Goal: Ask a question

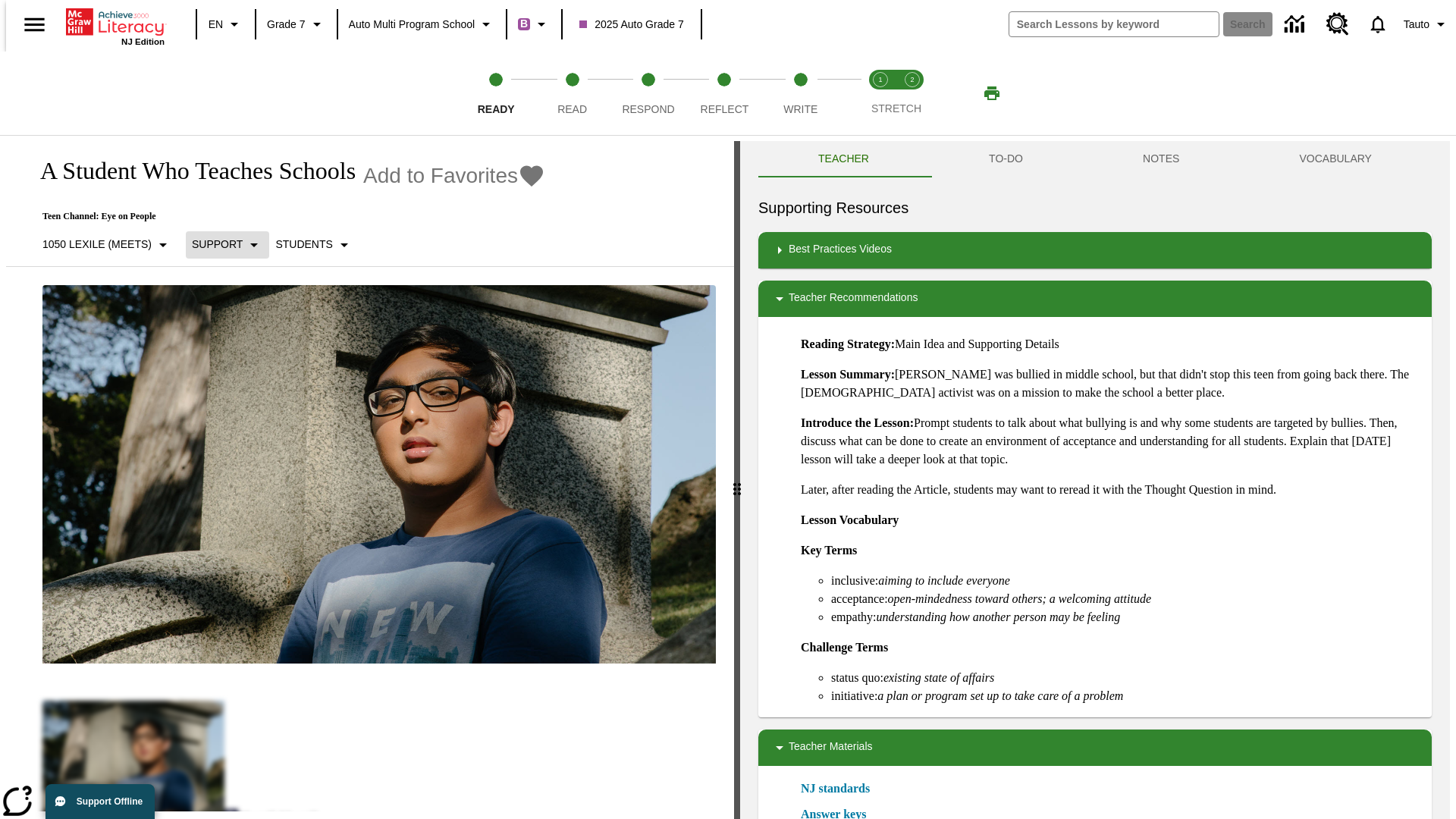
click at [220, 244] on p "Support" at bounding box center [217, 244] width 51 height 16
click at [101, 244] on p "1050 Lexile (Meets)" at bounding box center [97, 244] width 109 height 16
click at [220, 244] on p "Support" at bounding box center [217, 244] width 51 height 16
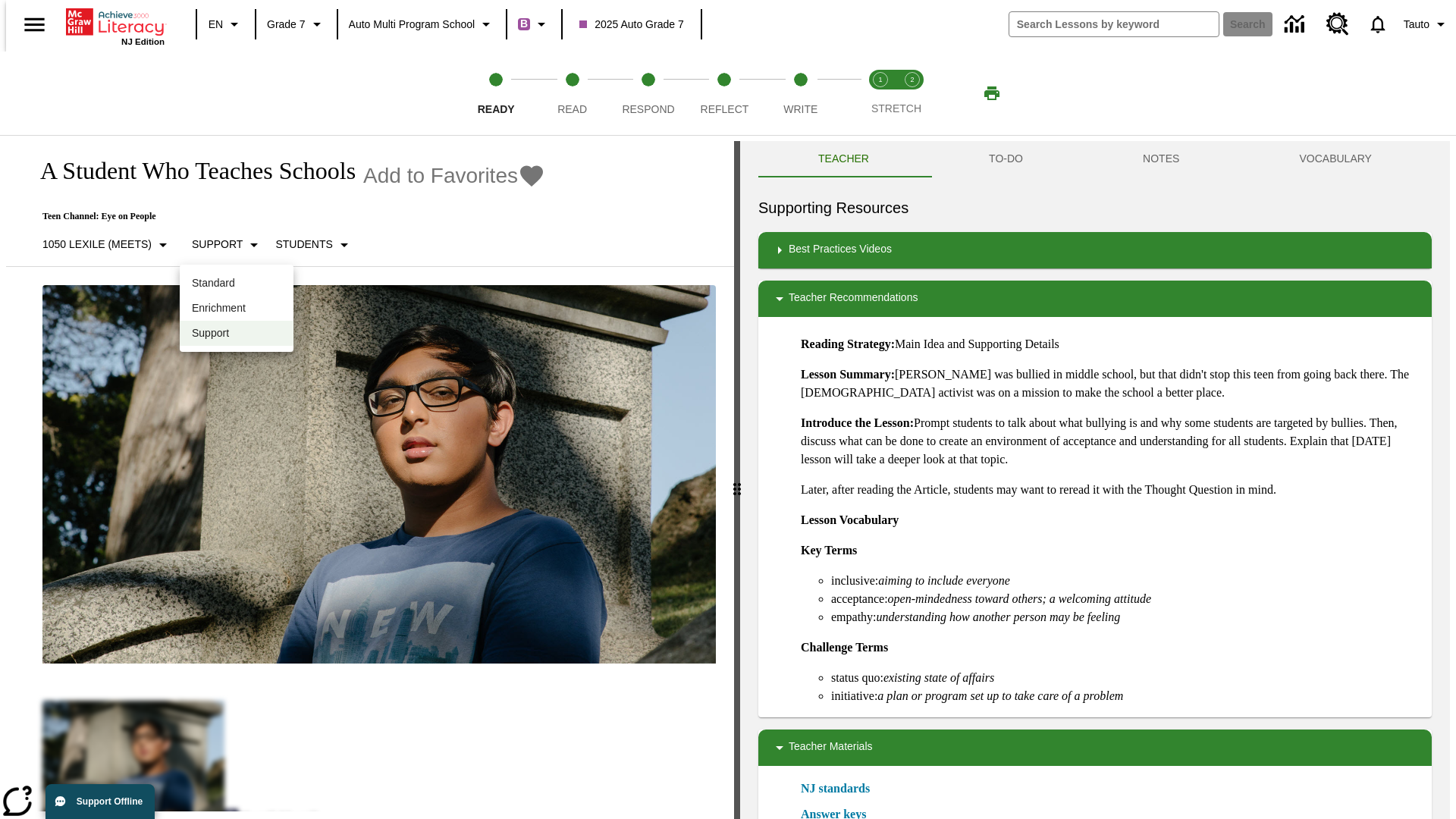
click at [236, 308] on p "Enrichment" at bounding box center [236, 308] width 89 height 16
